Goal: Information Seeking & Learning: Learn about a topic

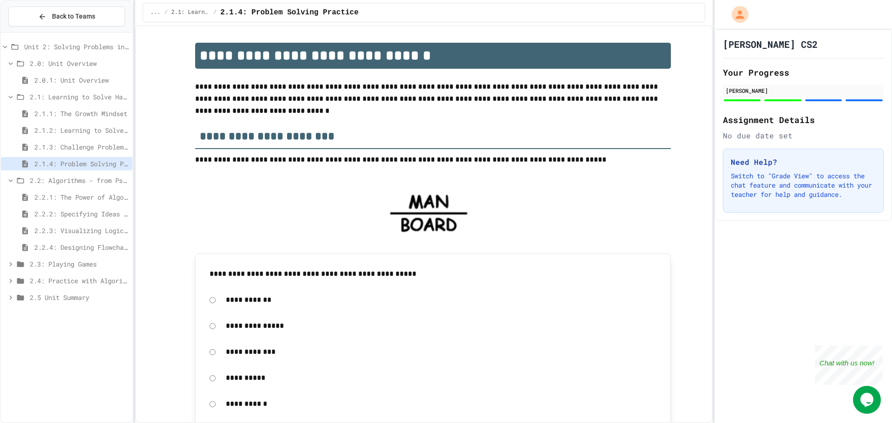
click at [108, 182] on span "2.2: Algorithms - from Pseudocode to Flowcharts" at bounding box center [79, 181] width 99 height 10
click at [115, 180] on span "2.2: Algorithms - from Pseudocode to Flowcharts" at bounding box center [79, 181] width 99 height 10
click at [115, 204] on div "2.2.1: The Power of Algorithms" at bounding box center [66, 198] width 131 height 17
click at [115, 202] on div "2.2.1: The Power of Algorithms" at bounding box center [66, 196] width 131 height 13
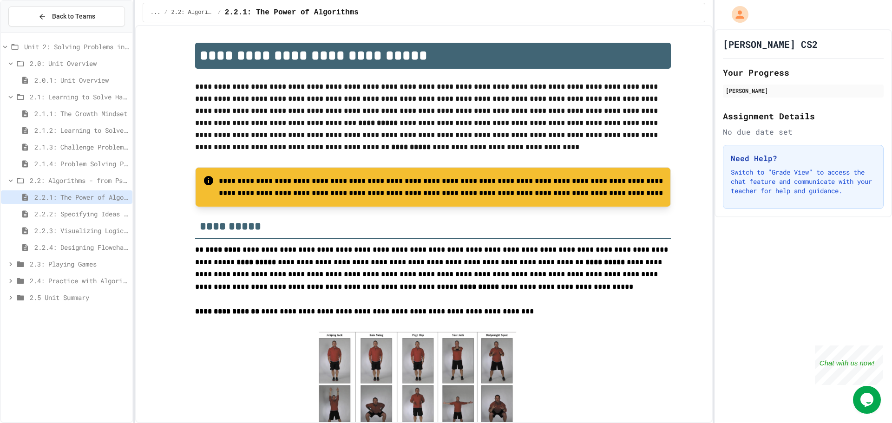
click at [115, 210] on span "2.2.2: Specifying Ideas with Pseudocode" at bounding box center [81, 214] width 94 height 10
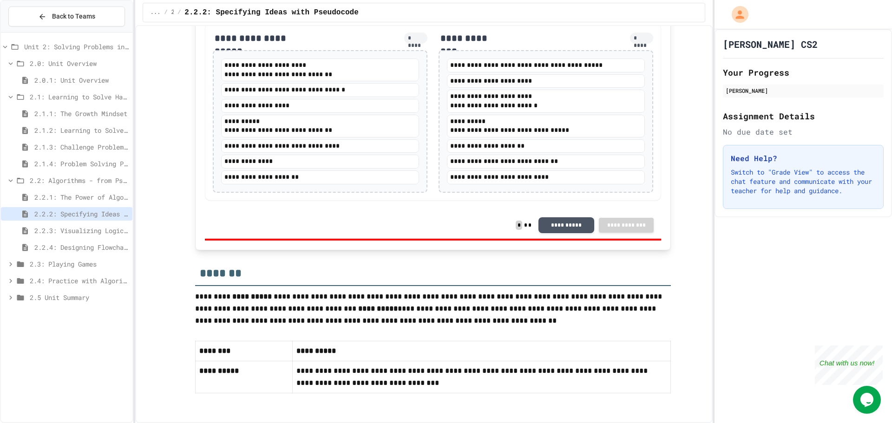
scroll to position [1794, 0]
click at [91, 230] on span "2.2.3: Visualizing Logic with Flowcharts" at bounding box center [81, 231] width 94 height 10
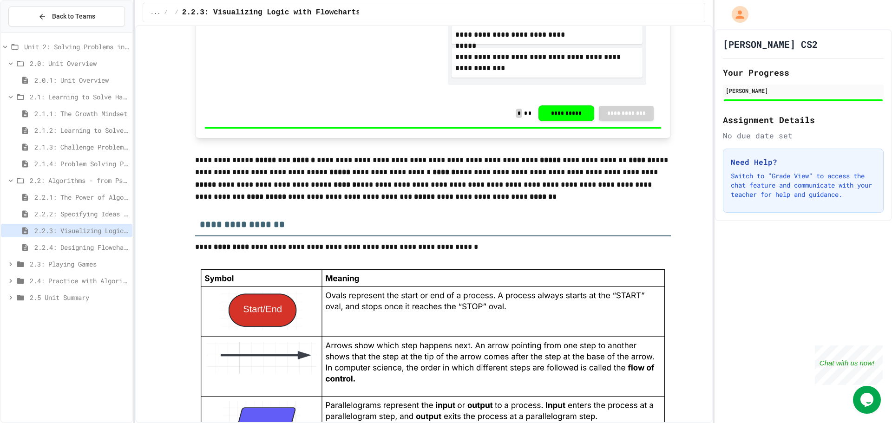
scroll to position [650, 0]
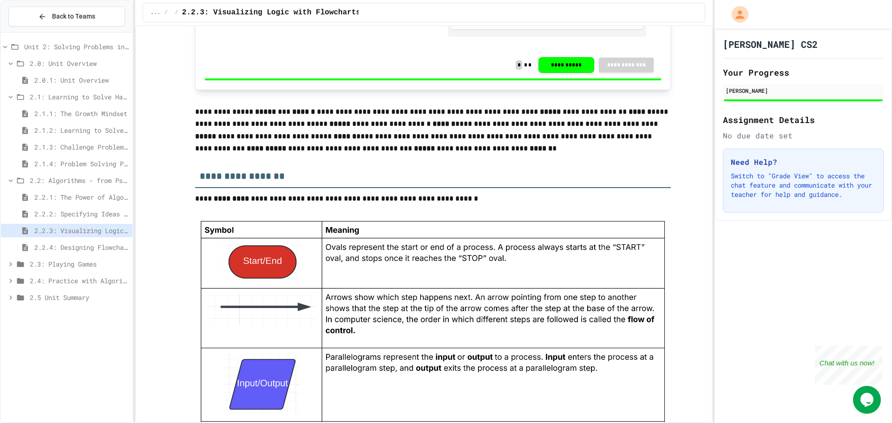
click at [80, 246] on span "2.2.4: Designing Flowcharts" at bounding box center [81, 248] width 94 height 10
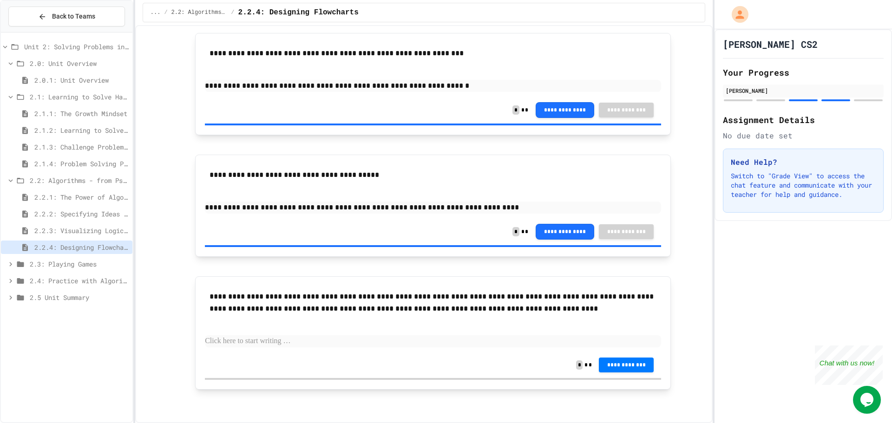
scroll to position [1151, 0]
click at [105, 264] on span "2.3: Playing Games" at bounding box center [79, 264] width 99 height 10
click at [64, 181] on span "2.2: Algorithms - from Pseudocode to Flowcharts" at bounding box center [79, 181] width 99 height 10
click at [101, 96] on span "2.1: Learning to Solve Hard Problems" at bounding box center [79, 97] width 99 height 10
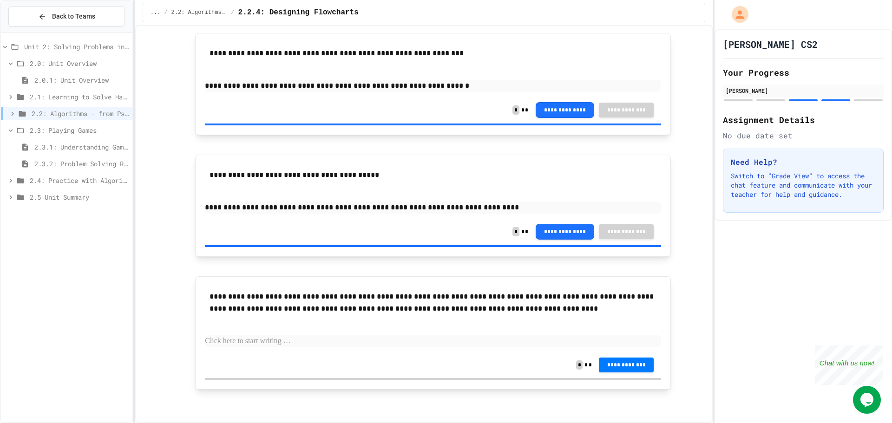
click at [99, 135] on div "2.3: Playing Games" at bounding box center [66, 130] width 131 height 13
click at [100, 143] on span "2.3.1: Understanding Games with Flowcharts" at bounding box center [81, 147] width 94 height 10
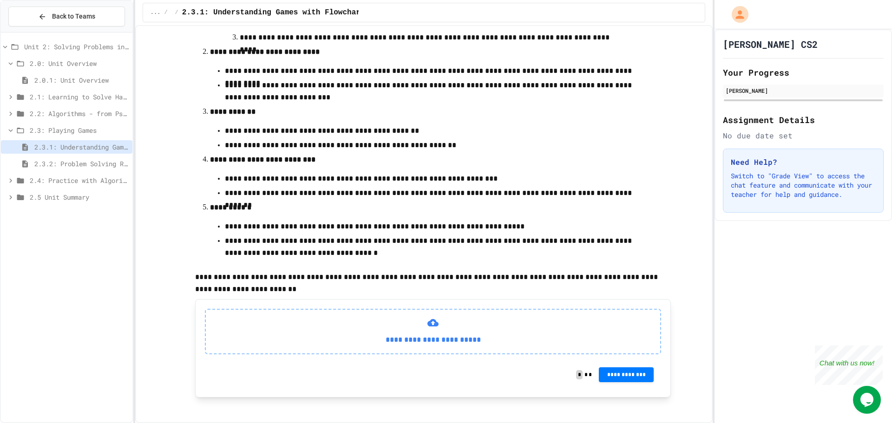
scroll to position [252, 0]
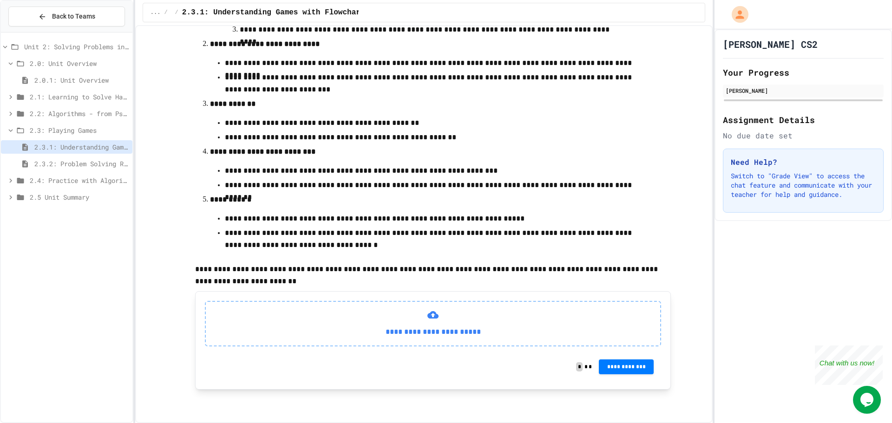
click at [82, 177] on span "2.4: Practice with Algorithms" at bounding box center [79, 181] width 99 height 10
click at [96, 196] on span "2.4.1: Algorithm Practice Exercises" at bounding box center [81, 197] width 94 height 10
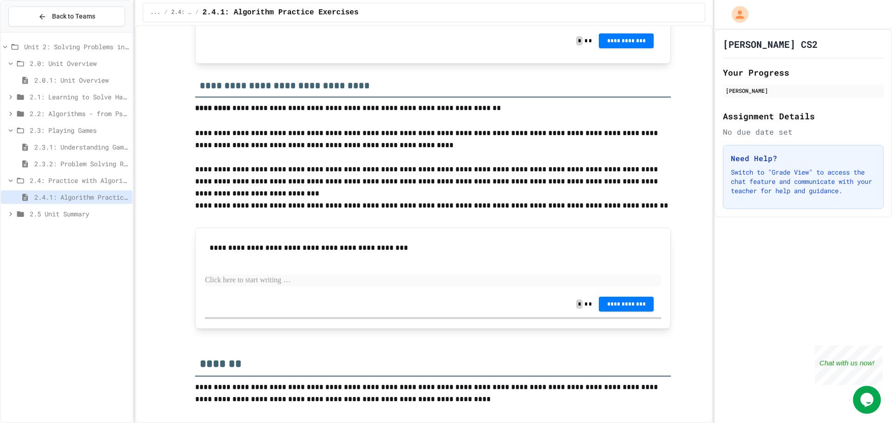
scroll to position [872, 0]
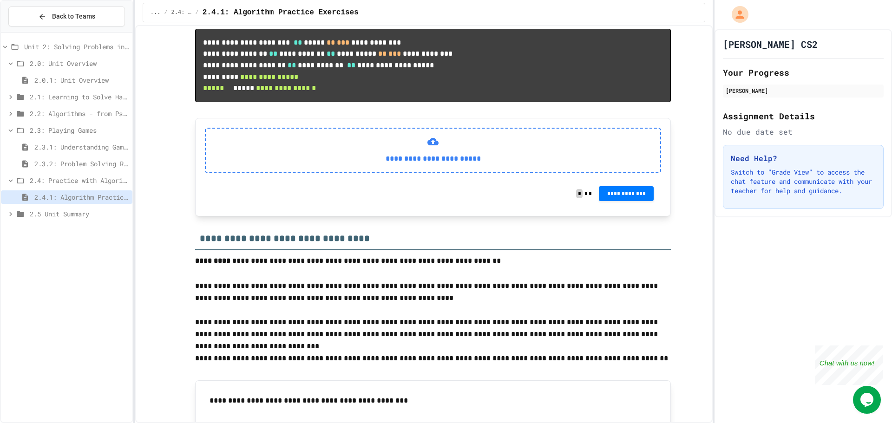
drag, startPoint x: 277, startPoint y: 287, endPoint x: 282, endPoint y: 270, distance: 17.9
click at [282, 173] on div "**********" at bounding box center [433, 151] width 456 height 46
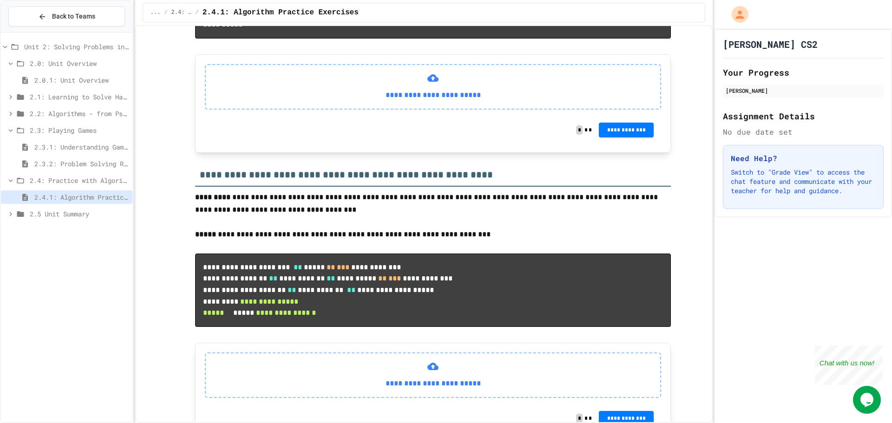
scroll to position [639, 0]
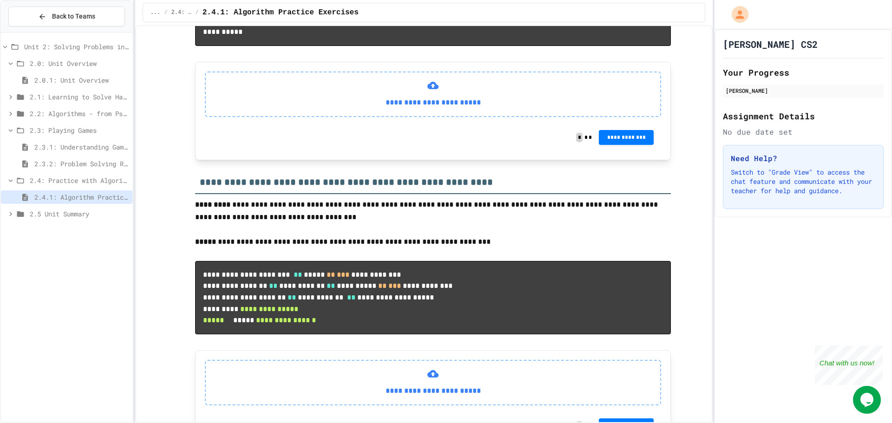
click at [98, 150] on span "2.3.1: Understanding Games with Flowcharts" at bounding box center [81, 147] width 94 height 10
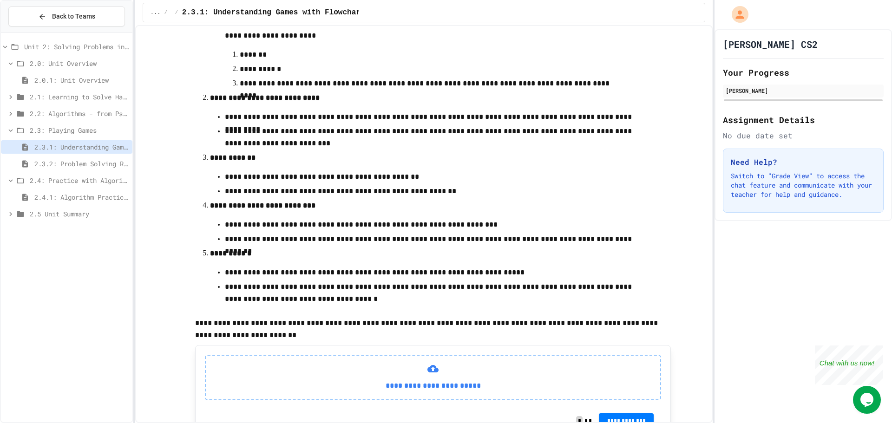
scroll to position [252, 0]
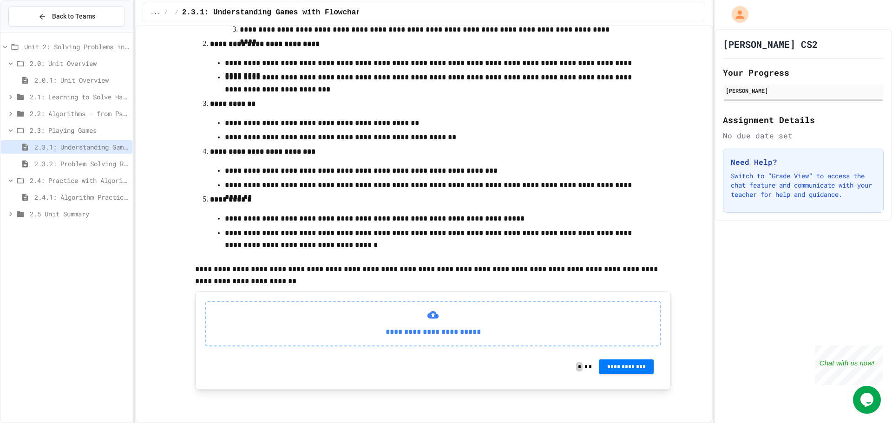
click at [99, 163] on span "2.3.2: Problem Solving Reflection" at bounding box center [81, 164] width 94 height 10
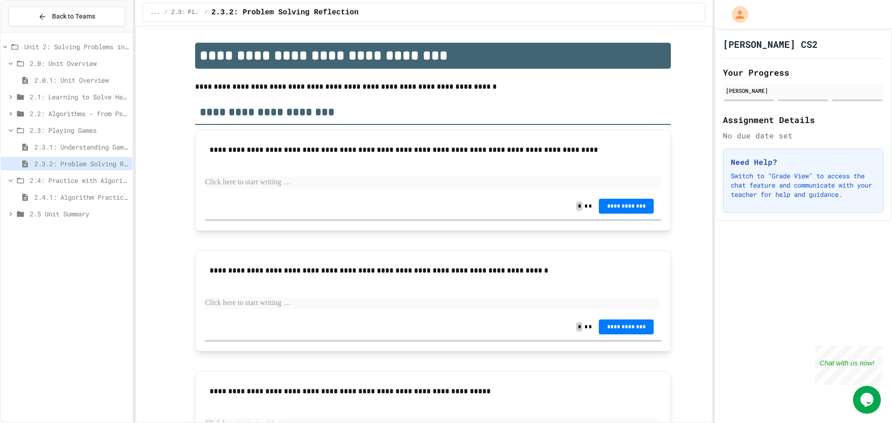
click at [295, 187] on p at bounding box center [433, 183] width 456 height 12
click at [341, 180] on p "**********" at bounding box center [433, 183] width 456 height 12
click at [321, 304] on p at bounding box center [433, 303] width 456 height 12
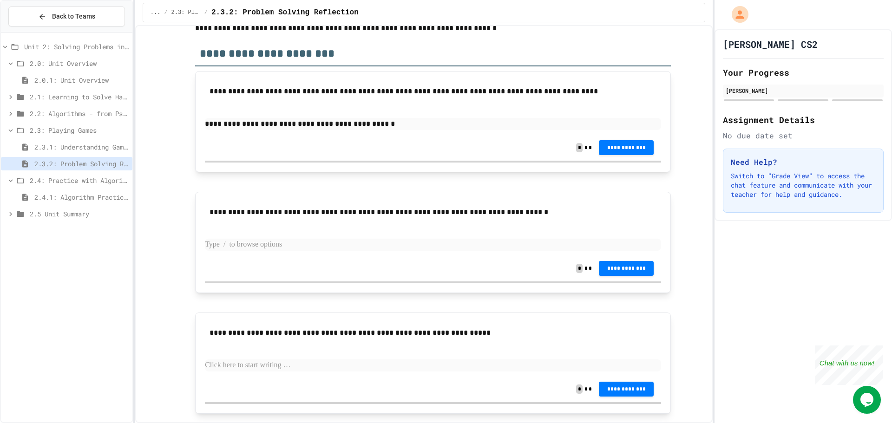
scroll to position [83, 0]
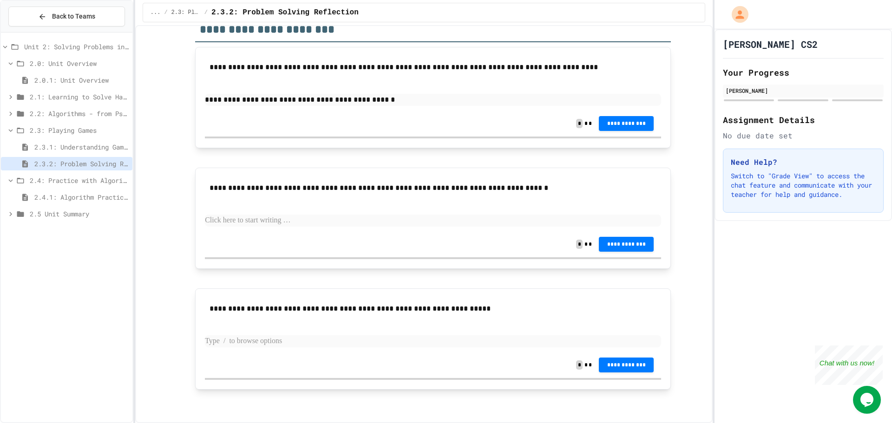
click at [237, 342] on p at bounding box center [433, 341] width 456 height 12
drag, startPoint x: 294, startPoint y: 224, endPoint x: 271, endPoint y: 239, distance: 27.1
click at [279, 234] on div "**********" at bounding box center [433, 218] width 456 height 82
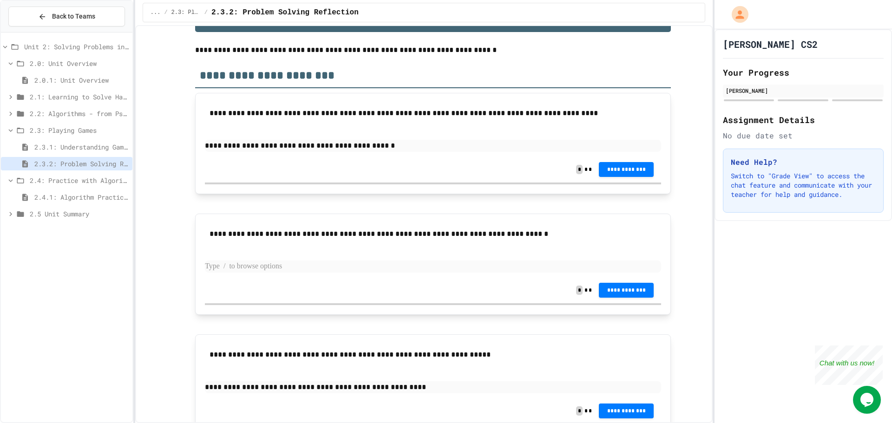
scroll to position [36, 0]
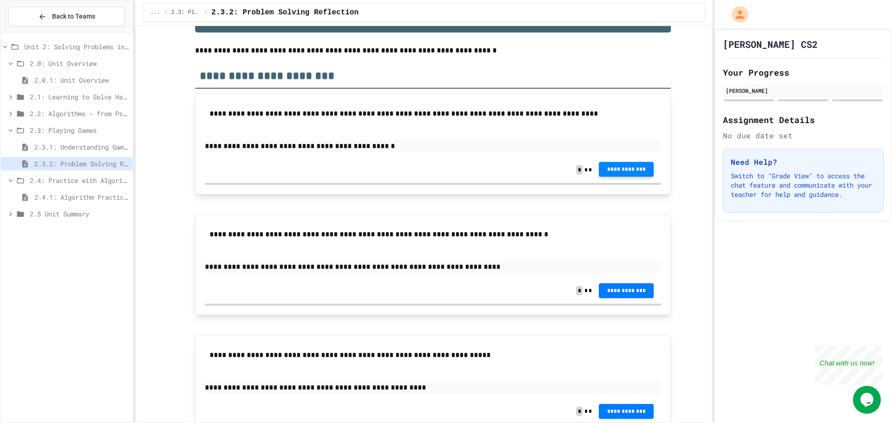
click at [633, 173] on button "**********" at bounding box center [626, 169] width 55 height 15
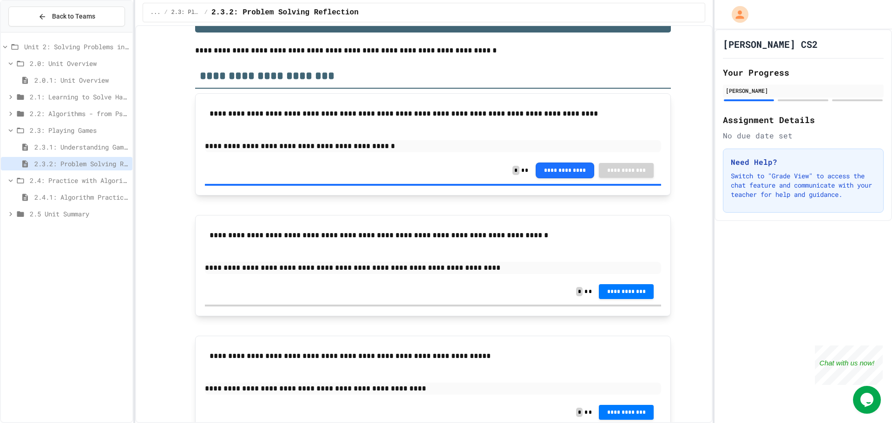
click at [636, 289] on span "**********" at bounding box center [626, 290] width 40 height 7
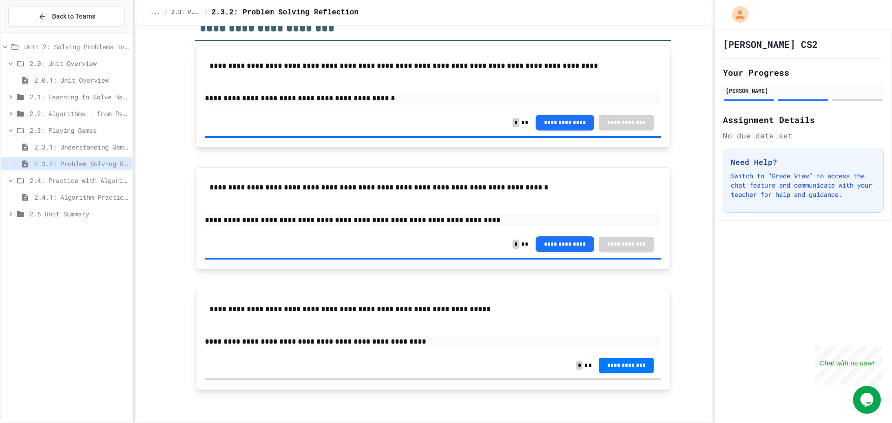
scroll to position [85, 0]
click at [632, 362] on span "**********" at bounding box center [626, 364] width 40 height 7
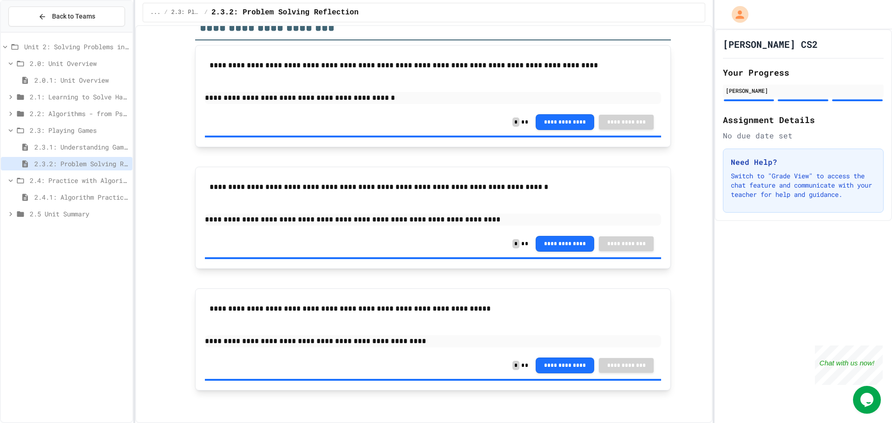
click at [97, 129] on span "2.3: Playing Games" at bounding box center [79, 130] width 99 height 10
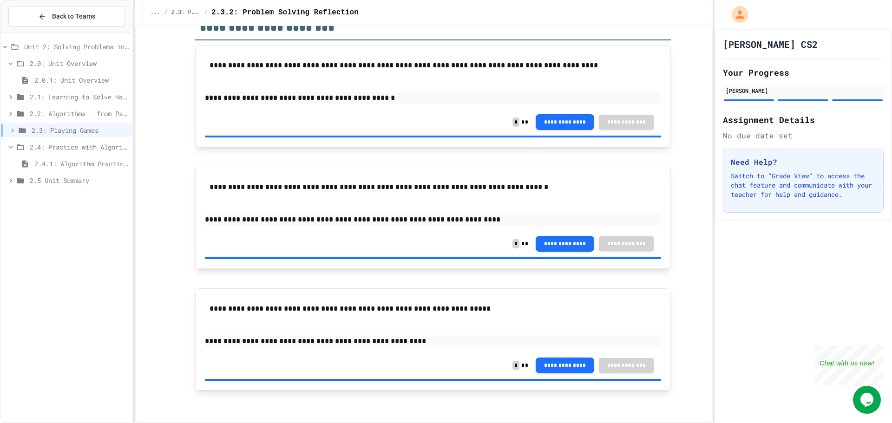
click at [100, 163] on span "2.4.1: Algorithm Practice Exercises" at bounding box center [81, 164] width 94 height 10
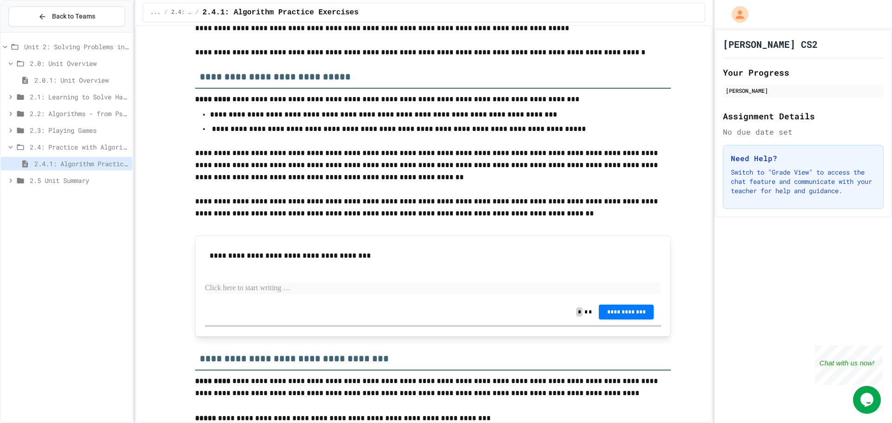
scroll to position [35, 0]
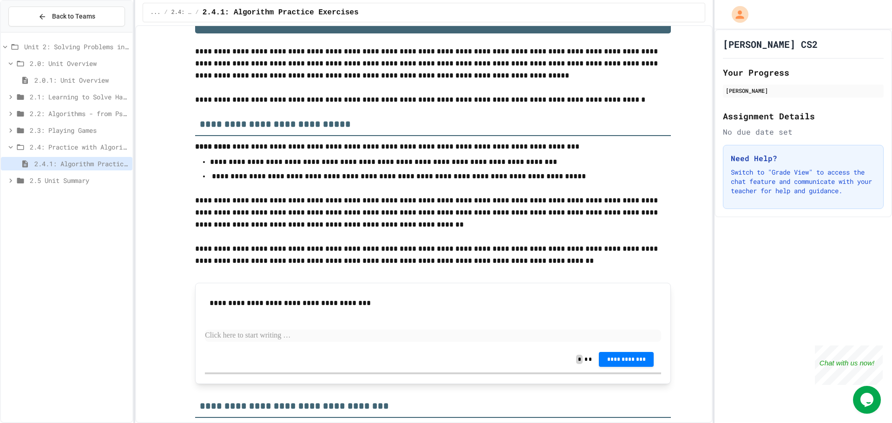
click at [80, 185] on div "2.5 Unit Summary" at bounding box center [66, 180] width 131 height 13
click at [83, 196] on span "2.5.1 Unit Summary" at bounding box center [81, 197] width 94 height 10
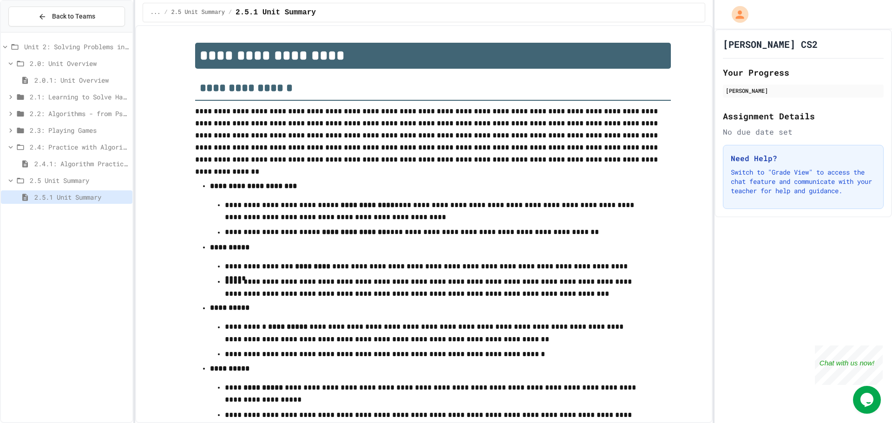
click at [87, 181] on span "2.5 Unit Summary" at bounding box center [79, 181] width 99 height 10
click at [89, 171] on div "2.4.1: Algorithm Practice Exercises" at bounding box center [66, 165] width 131 height 17
click at [99, 165] on span "2.4.1: Algorithm Practice Exercises" at bounding box center [81, 164] width 94 height 10
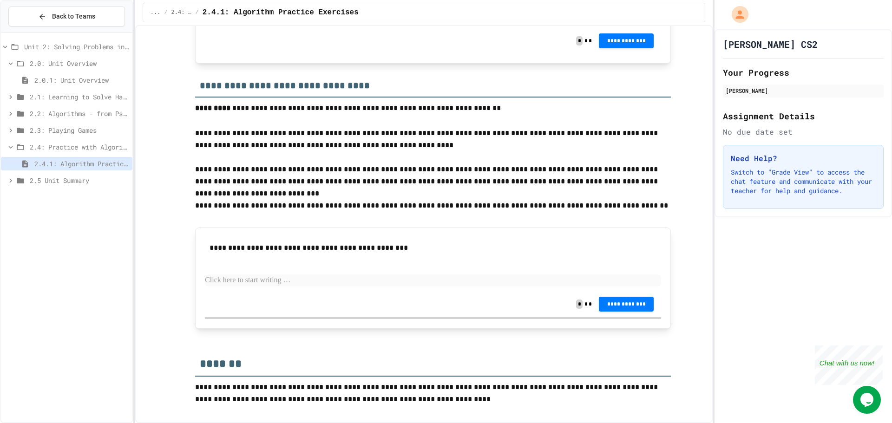
scroll to position [1150, 0]
